Goal: Task Accomplishment & Management: Manage account settings

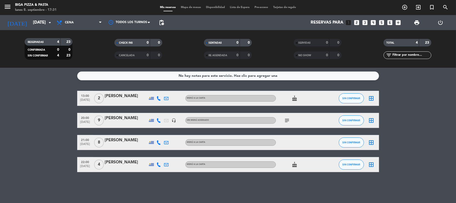
click at [288, 121] on icon "subject" at bounding box center [287, 121] width 6 height 6
drag, startPoint x: 293, startPoint y: 99, endPoint x: 292, endPoint y: 102, distance: 3.3
click at [293, 99] on icon "cake" at bounding box center [294, 98] width 6 height 6
click at [291, 162] on icon "cake" at bounding box center [294, 165] width 6 height 6
click at [50, 21] on icon "arrow_drop_down" at bounding box center [50, 23] width 6 height 6
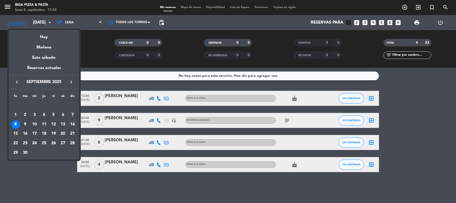
click at [24, 123] on div "9" at bounding box center [25, 124] width 9 height 9
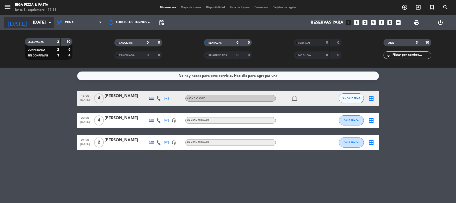
click at [51, 21] on icon "arrow_drop_down" at bounding box center [50, 23] width 6 height 6
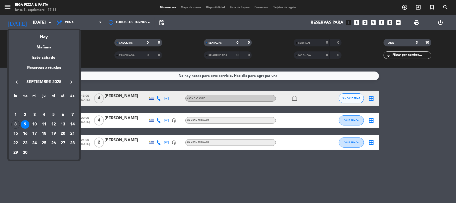
click at [34, 123] on div "10" at bounding box center [34, 124] width 9 height 9
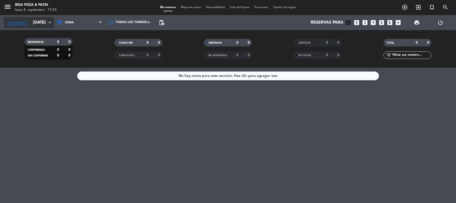
click at [51, 23] on icon "arrow_drop_down" at bounding box center [50, 23] width 6 height 6
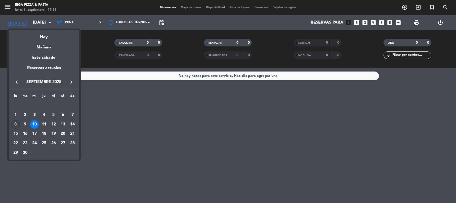
click at [14, 123] on div "8" at bounding box center [15, 124] width 9 height 9
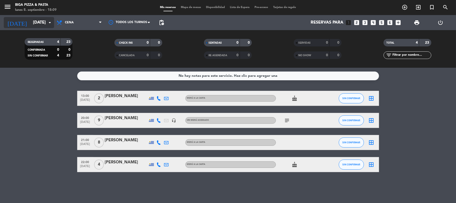
click at [50, 25] on icon "arrow_drop_down" at bounding box center [50, 23] width 6 height 6
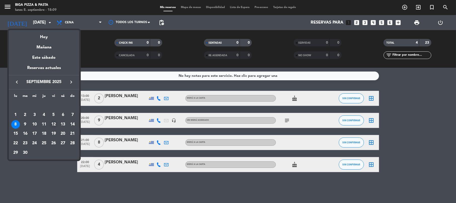
click at [55, 125] on div "12" at bounding box center [53, 124] width 9 height 9
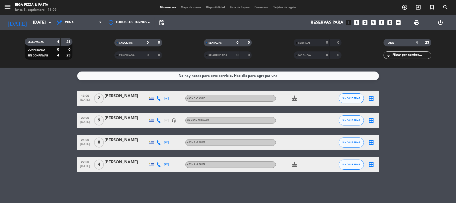
type input "[DATE]"
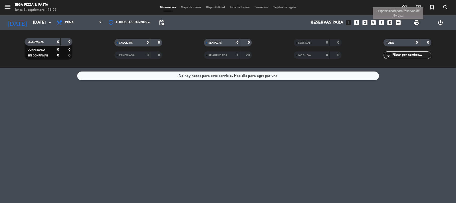
click at [398, 21] on icon "add_box" at bounding box center [398, 22] width 7 height 7
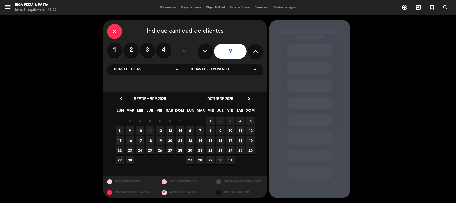
click at [113, 28] on icon "close" at bounding box center [115, 31] width 6 height 6
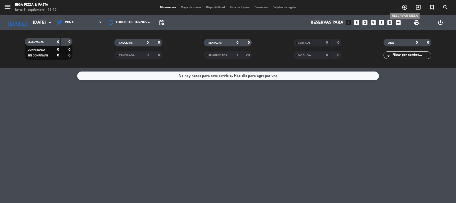
click at [404, 7] on icon "add_circle_outline" at bounding box center [404, 7] width 6 height 6
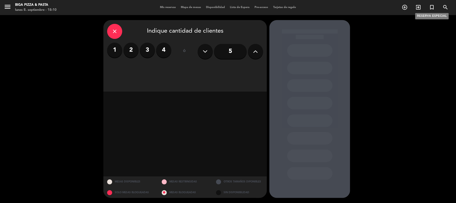
click at [428, 7] on icon "turned_in_not" at bounding box center [431, 7] width 6 height 6
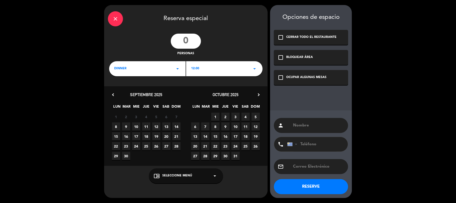
click at [189, 39] on input "number" at bounding box center [186, 41] width 30 height 15
type input "25"
click at [255, 68] on icon "arrow_drop_down" at bounding box center [254, 69] width 6 height 6
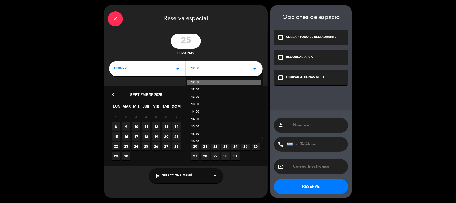
click at [200, 134] on div "15:30" at bounding box center [224, 134] width 66 height 5
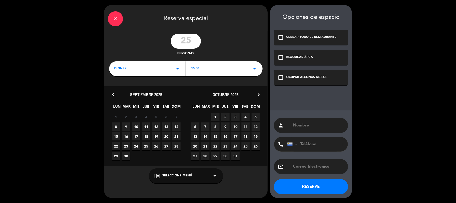
click at [252, 69] on icon "arrow_drop_down" at bounding box center [254, 69] width 6 height 6
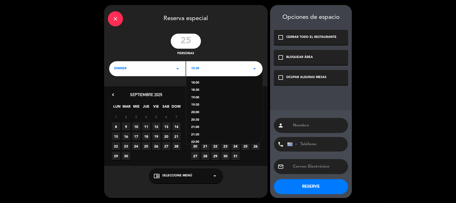
scroll to position [101, 0]
click at [197, 124] on div "21:30" at bounding box center [224, 123] width 66 height 5
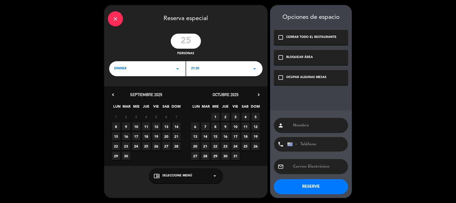
click at [176, 69] on icon "arrow_drop_down" at bounding box center [177, 69] width 6 height 6
click at [121, 84] on div "Cena" at bounding box center [147, 82] width 74 height 5
click at [157, 127] on span "12" at bounding box center [156, 127] width 8 height 8
click at [290, 127] on div "person" at bounding box center [311, 125] width 74 height 15
click at [295, 126] on input "text" at bounding box center [318, 125] width 52 height 7
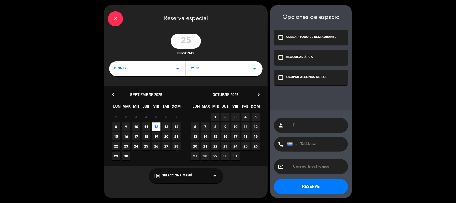
click at [290, 77] on div "OCUPAR ALGUNAS MESAS" at bounding box center [306, 77] width 40 height 5
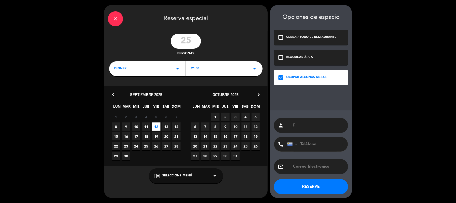
click at [301, 125] on input "F" at bounding box center [318, 125] width 52 height 7
type input "[PERSON_NAME]"
click at [304, 144] on input "tel" at bounding box center [314, 144] width 55 height 15
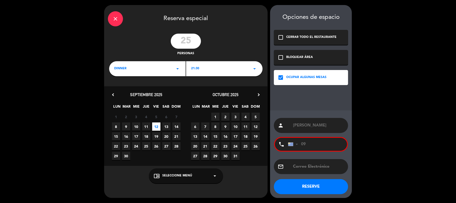
type input "0"
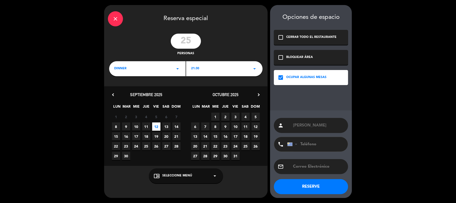
click at [323, 146] on input "tel" at bounding box center [314, 144] width 55 height 15
type input "099202119"
click at [314, 187] on button "RESERVE" at bounding box center [311, 186] width 74 height 15
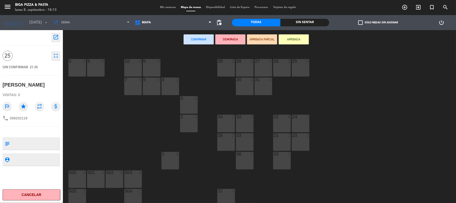
click at [225, 71] on div "29 2" at bounding box center [226, 68] width 18 height 18
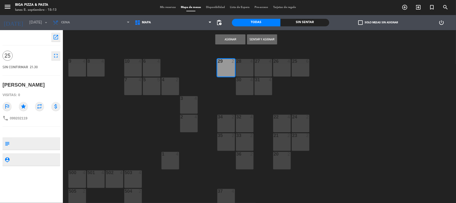
click at [252, 75] on div "28 4" at bounding box center [245, 68] width 18 height 18
drag, startPoint x: 261, startPoint y: 67, endPoint x: 271, endPoint y: 69, distance: 10.3
click at [261, 67] on div "27 4" at bounding box center [263, 68] width 18 height 18
click at [285, 72] on div "26 4" at bounding box center [282, 68] width 18 height 18
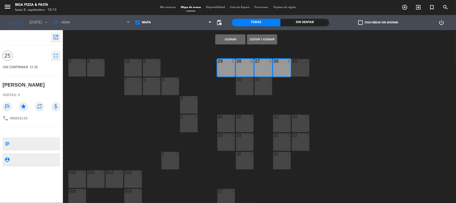
drag, startPoint x: 303, startPoint y: 66, endPoint x: 284, endPoint y: 72, distance: 19.9
click at [300, 68] on div "25 6" at bounding box center [300, 68] width 18 height 18
click at [257, 87] on div "31 4" at bounding box center [263, 87] width 18 height 18
click at [231, 83] on div "9 4 8 4 10 4 6 4 29 2 28 4 27 4 26 4 25 6 7 4 5 5 4 2 30 4 31 4 3 4 2 4 34 2 32…" at bounding box center [261, 127] width 388 height 154
click at [240, 85] on div "30 4" at bounding box center [245, 87] width 18 height 18
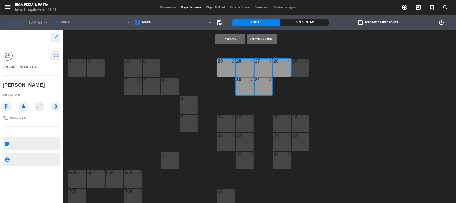
click at [233, 39] on button "Asignar" at bounding box center [230, 39] width 30 height 10
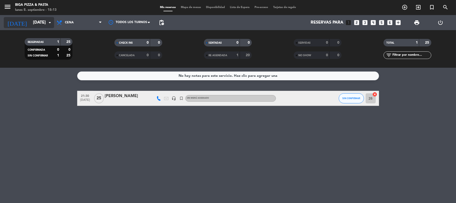
click at [51, 23] on icon "arrow_drop_down" at bounding box center [50, 23] width 6 height 6
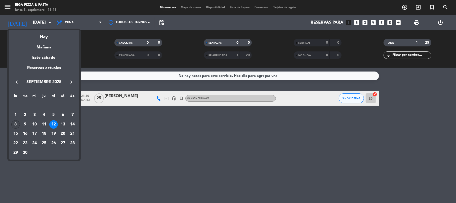
click at [16, 123] on div "8" at bounding box center [15, 124] width 9 height 9
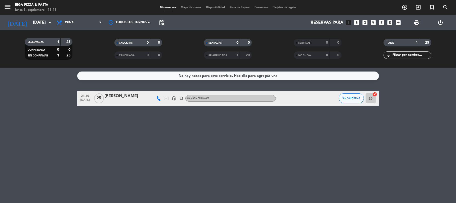
type input "[DATE]"
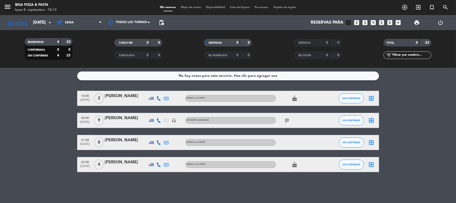
click at [295, 164] on icon "cake" at bounding box center [294, 165] width 6 height 6
click at [373, 165] on icon "border_all" at bounding box center [371, 165] width 6 height 6
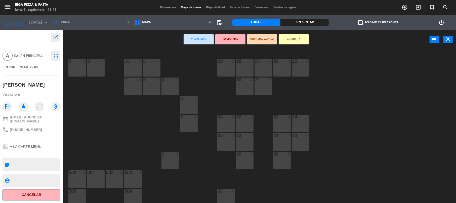
click at [99, 62] on div at bounding box center [95, 61] width 8 height 5
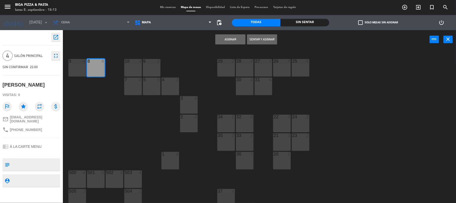
click at [233, 40] on button "Asignar" at bounding box center [230, 39] width 30 height 10
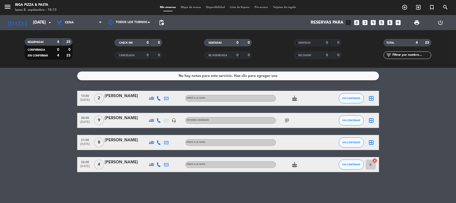
click at [373, 142] on icon "border_all" at bounding box center [371, 143] width 6 height 6
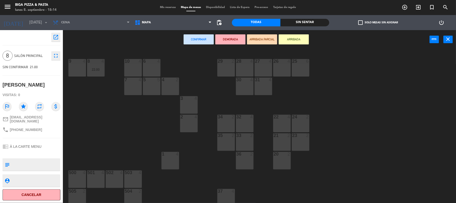
click at [79, 70] on div "9 4" at bounding box center [77, 68] width 18 height 18
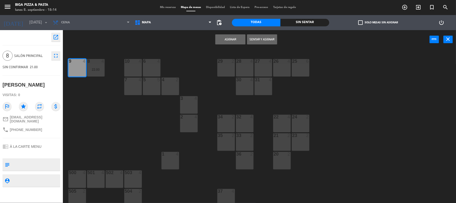
click at [219, 41] on button "Asignar" at bounding box center [230, 39] width 30 height 10
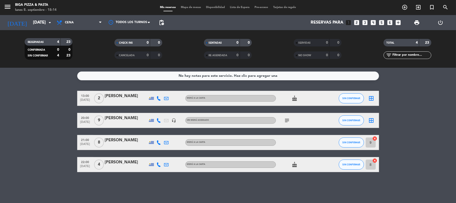
click at [373, 137] on icon "cancel" at bounding box center [374, 138] width 5 height 5
click at [373, 142] on icon "border_all" at bounding box center [371, 143] width 6 height 6
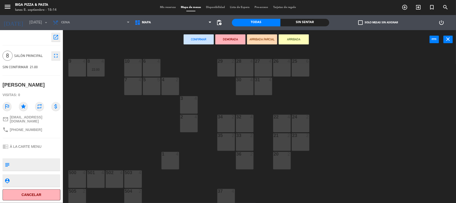
click at [230, 198] on div "37 4" at bounding box center [226, 198] width 18 height 18
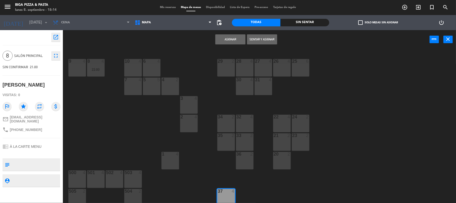
click at [249, 155] on div "2" at bounding box center [253, 154] width 8 height 5
click at [235, 37] on button "Asignar" at bounding box center [230, 39] width 30 height 10
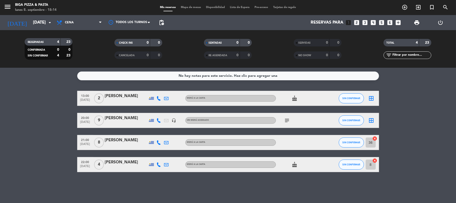
click at [286, 121] on icon "subject" at bounding box center [287, 121] width 6 height 6
click at [370, 122] on icon "border_all" at bounding box center [371, 121] width 6 height 6
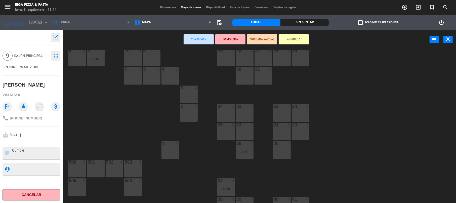
scroll to position [21, 0]
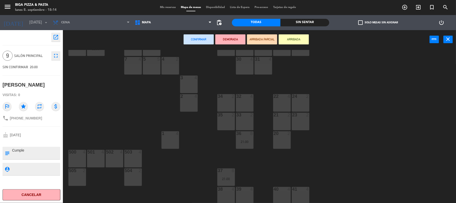
click at [278, 198] on div "40 4" at bounding box center [282, 196] width 18 height 18
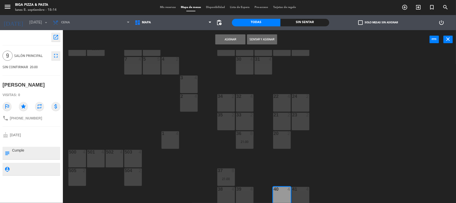
click at [296, 193] on div "41 4" at bounding box center [300, 196] width 18 height 18
click at [233, 38] on button "Asignar" at bounding box center [230, 39] width 30 height 10
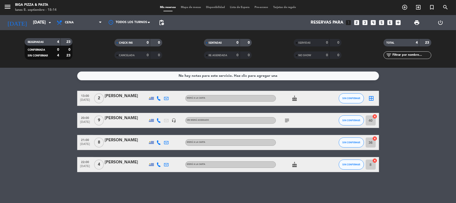
click at [282, 120] on div "subject" at bounding box center [298, 120] width 45 height 15
click at [294, 101] on icon "cake" at bounding box center [294, 98] width 6 height 6
click at [290, 122] on span "subject" at bounding box center [287, 121] width 8 height 6
click at [285, 120] on icon "subject" at bounding box center [287, 121] width 6 height 6
click at [50, 21] on icon "arrow_drop_down" at bounding box center [50, 23] width 6 height 6
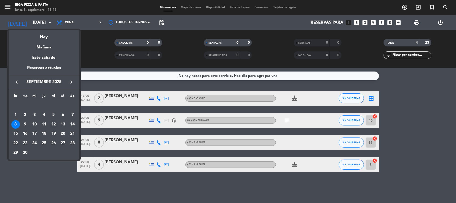
click at [53, 127] on div "12" at bounding box center [53, 124] width 9 height 9
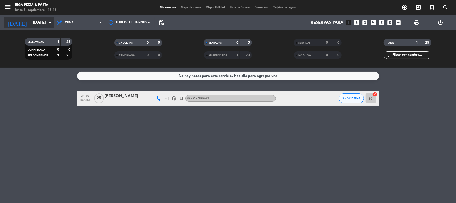
click at [50, 26] on input "[DATE]" at bounding box center [57, 23] width 54 height 10
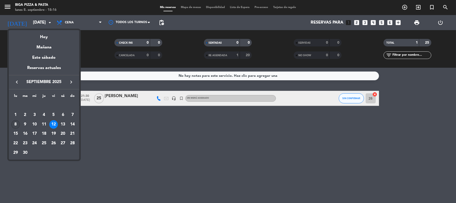
click at [14, 125] on div "8" at bounding box center [15, 124] width 9 height 9
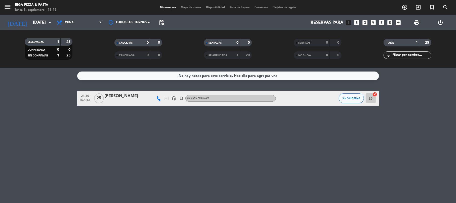
type input "[DATE]"
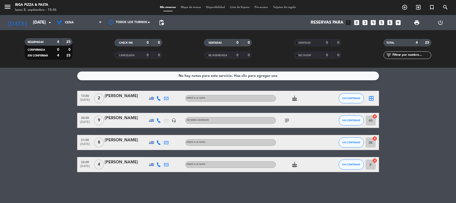
click at [249, 192] on div "No hay notas para este servicio. Haz clic para agregar una 13:00 [DATE] 2 [PERS…" at bounding box center [228, 135] width 456 height 135
